Goal: Navigation & Orientation: Find specific page/section

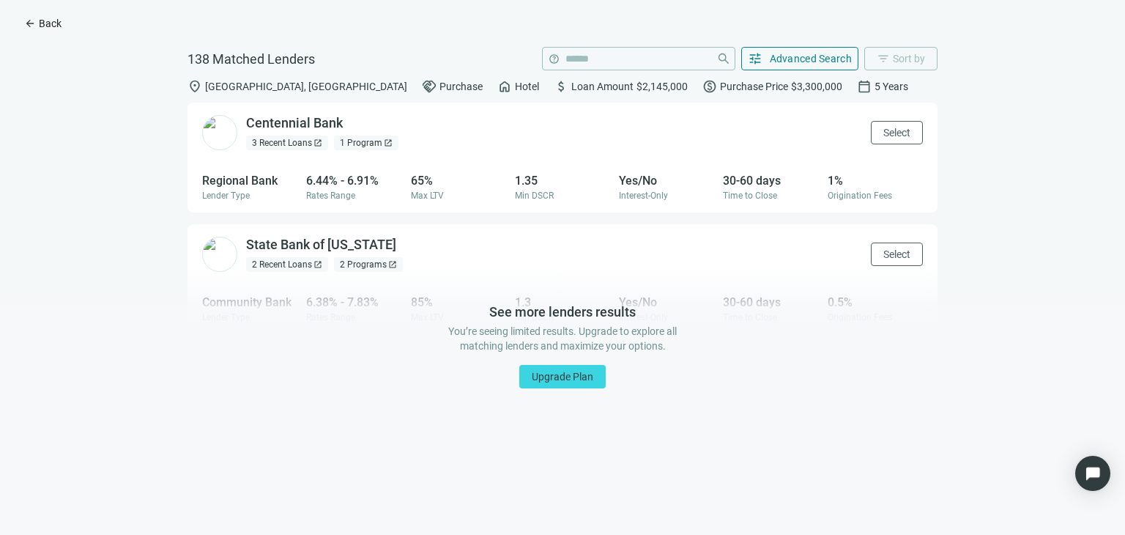
click at [48, 25] on span "Back" at bounding box center [50, 24] width 23 height 12
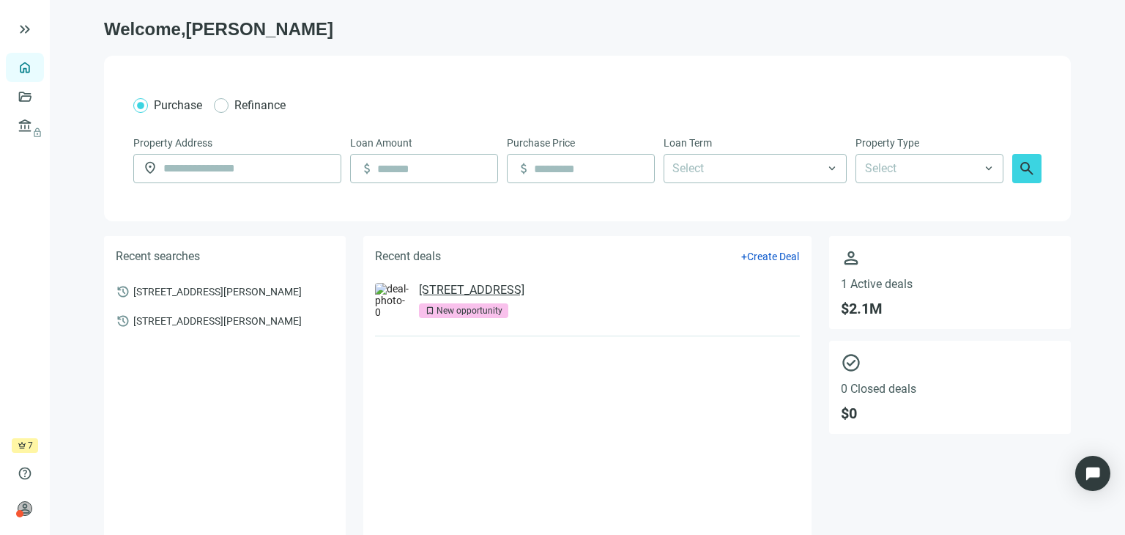
click at [475, 291] on link "[STREET_ADDRESS]" at bounding box center [471, 290] width 105 height 15
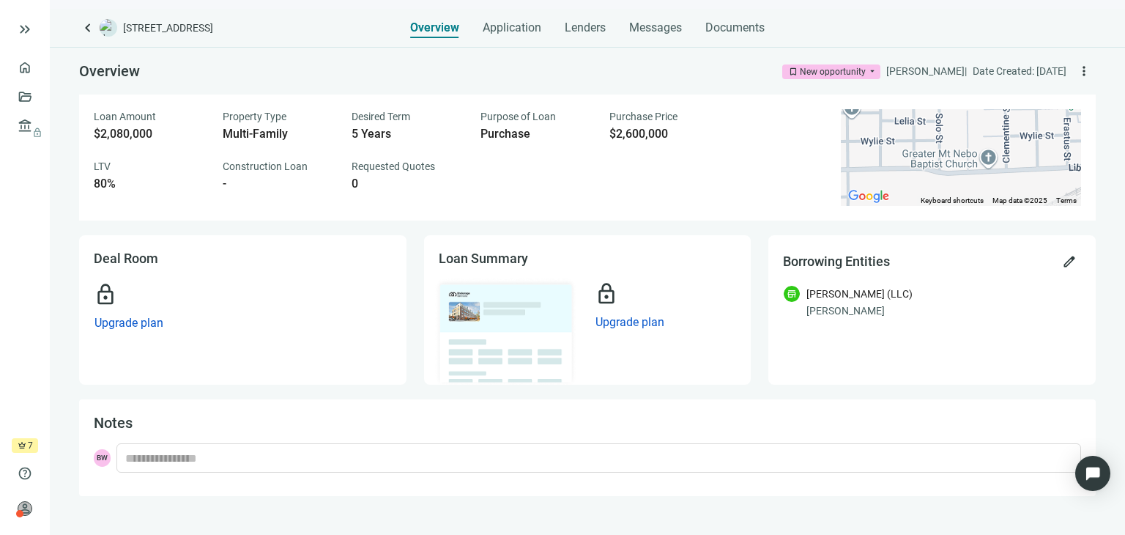
click at [805, 75] on div "New opportunity" at bounding box center [833, 71] width 66 height 15
click at [360, 170] on span "Requested Quotes" at bounding box center [393, 166] width 83 height 12
click at [1081, 73] on span "more_vert" at bounding box center [1084, 71] width 15 height 15
click at [803, 74] on div "New opportunity" at bounding box center [833, 71] width 66 height 15
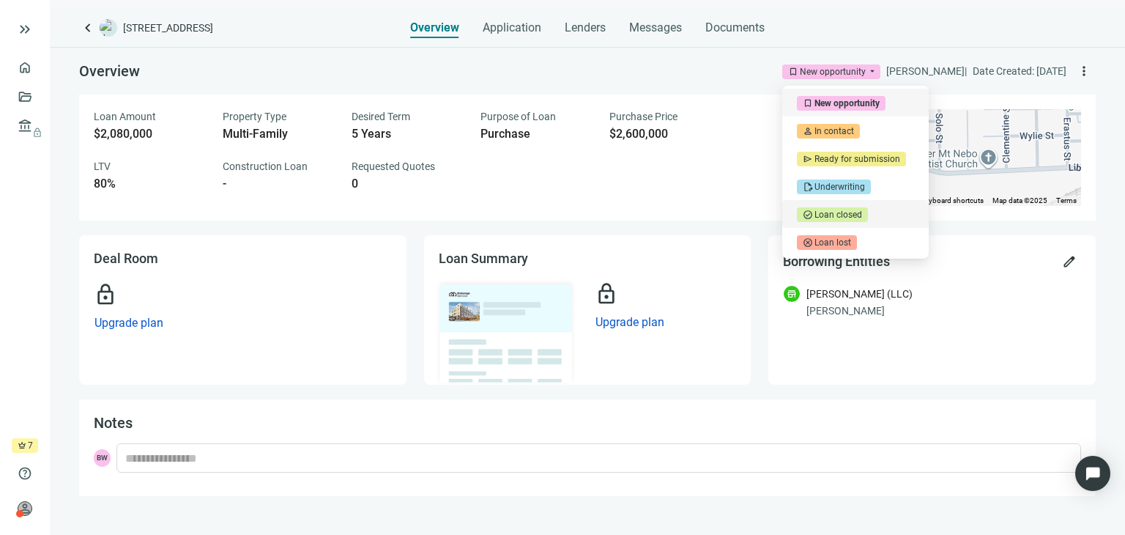
click at [358, 184] on div "0" at bounding box center [407, 183] width 111 height 15
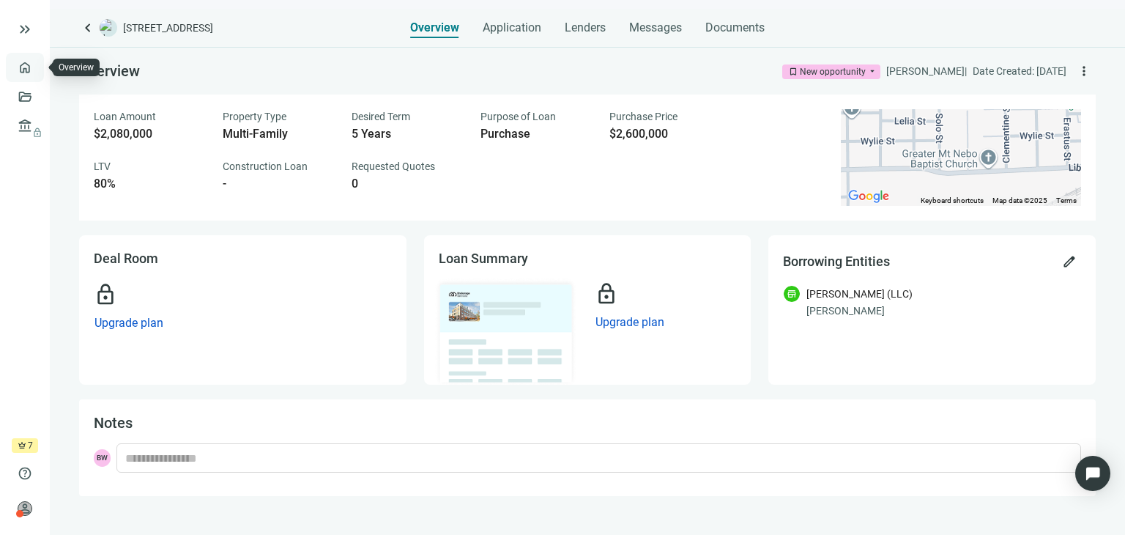
click at [37, 69] on link "Overview" at bounding box center [58, 68] width 43 height 12
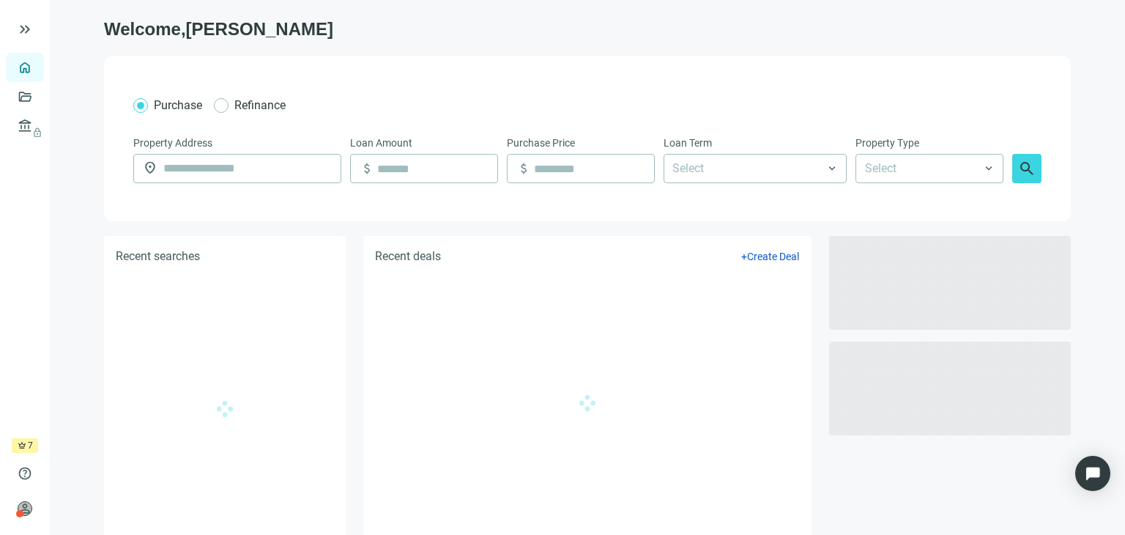
click at [757, 229] on div "Welcome, [PERSON_NAME] Refinance Property Address location_on Loan Amount attac…" at bounding box center [587, 279] width 967 height 523
click at [762, 261] on span "Create Deal" at bounding box center [773, 256] width 52 height 12
